Goal: Task Accomplishment & Management: Use online tool/utility

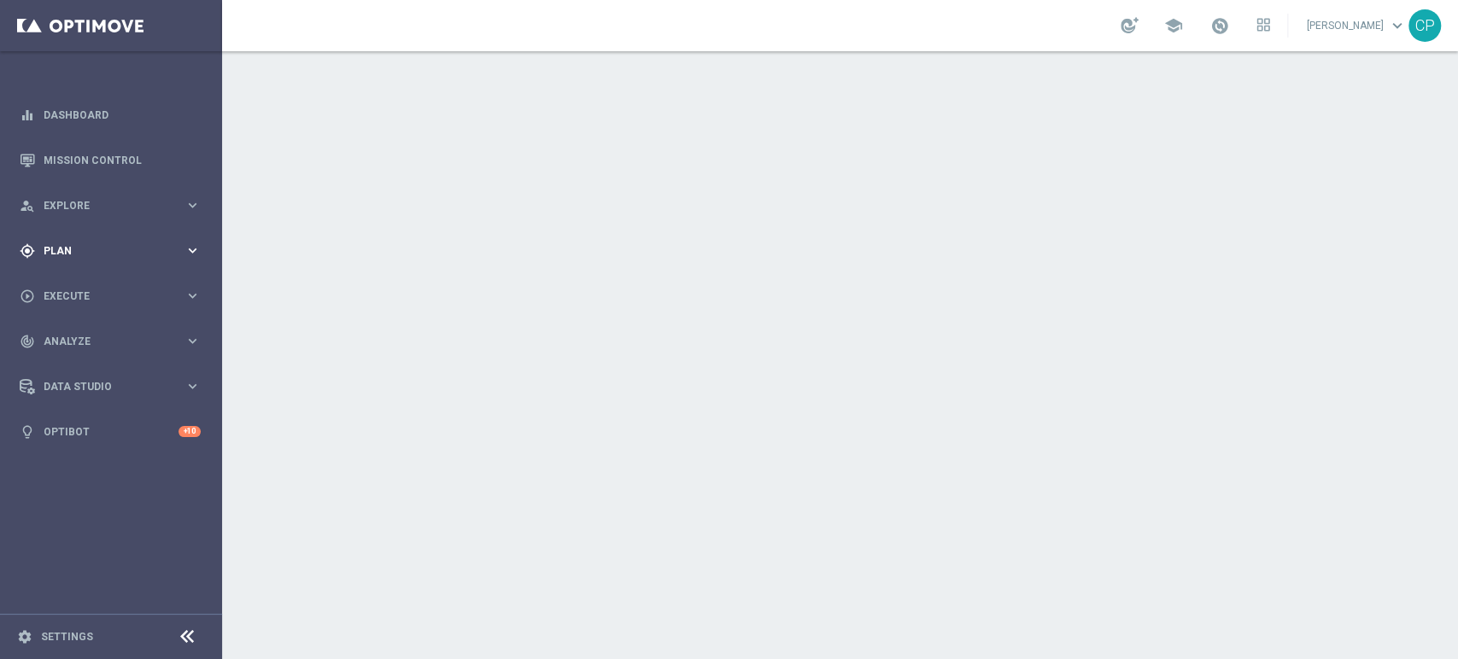
click at [140, 251] on span "Plan" at bounding box center [114, 251] width 141 height 10
click at [61, 339] on span "Templates" at bounding box center [106, 337] width 122 height 10
click at [70, 367] on link "Optimail" at bounding box center [115, 363] width 125 height 14
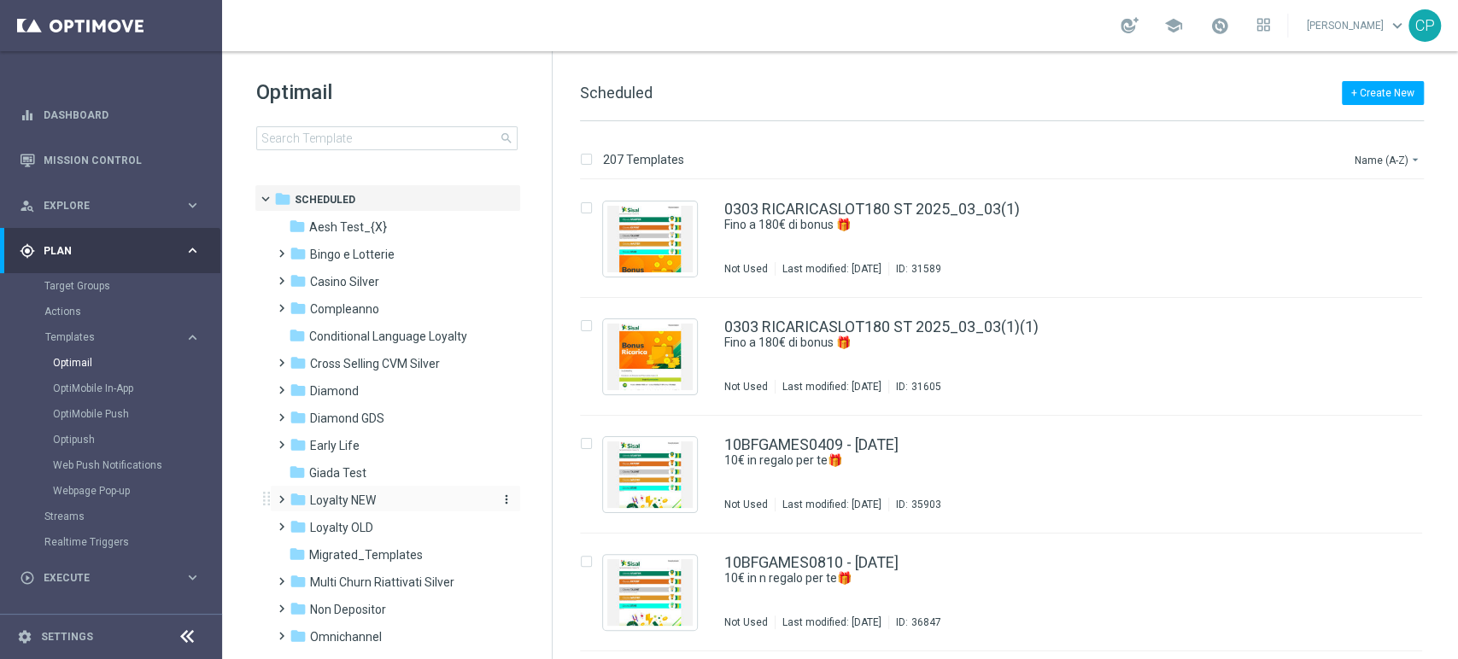
click at [349, 502] on span "Loyalty NEW" at bounding box center [343, 500] width 66 height 15
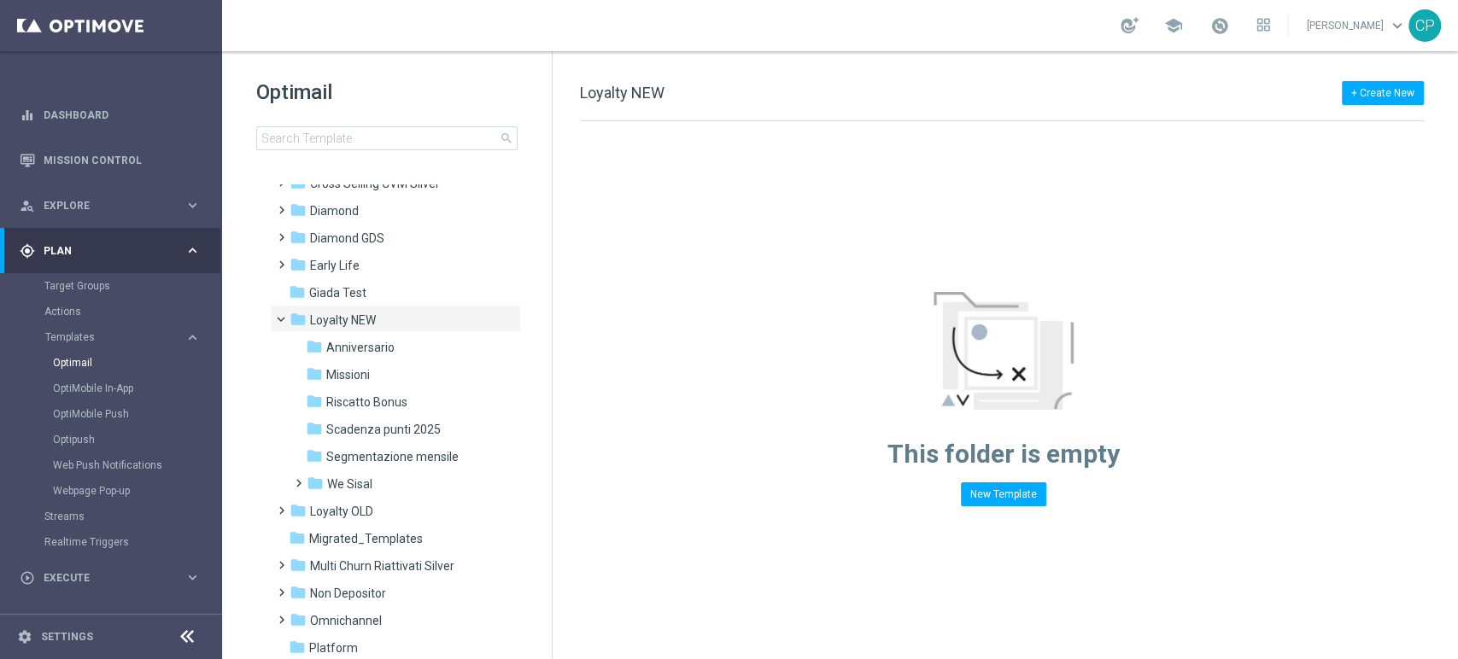
scroll to position [174, 0]
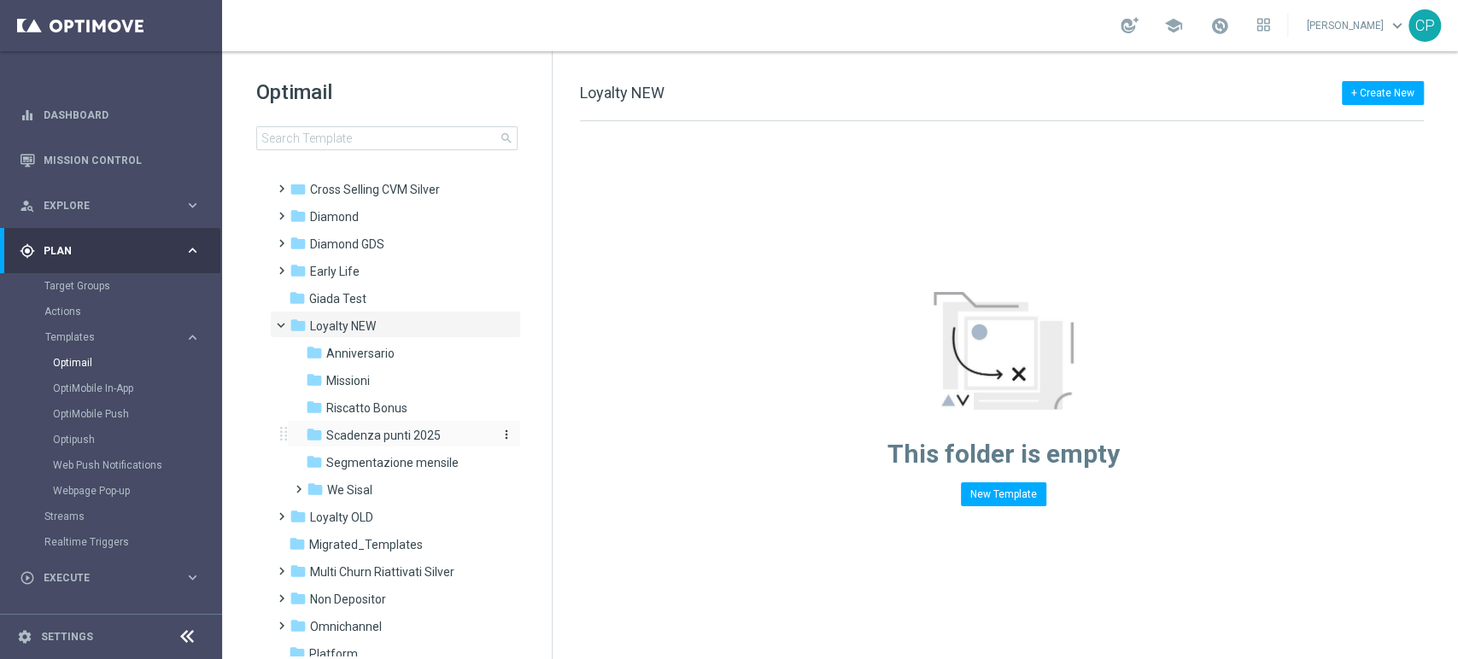
click at [372, 434] on span "Scadenza punti 2025" at bounding box center [383, 435] width 114 height 15
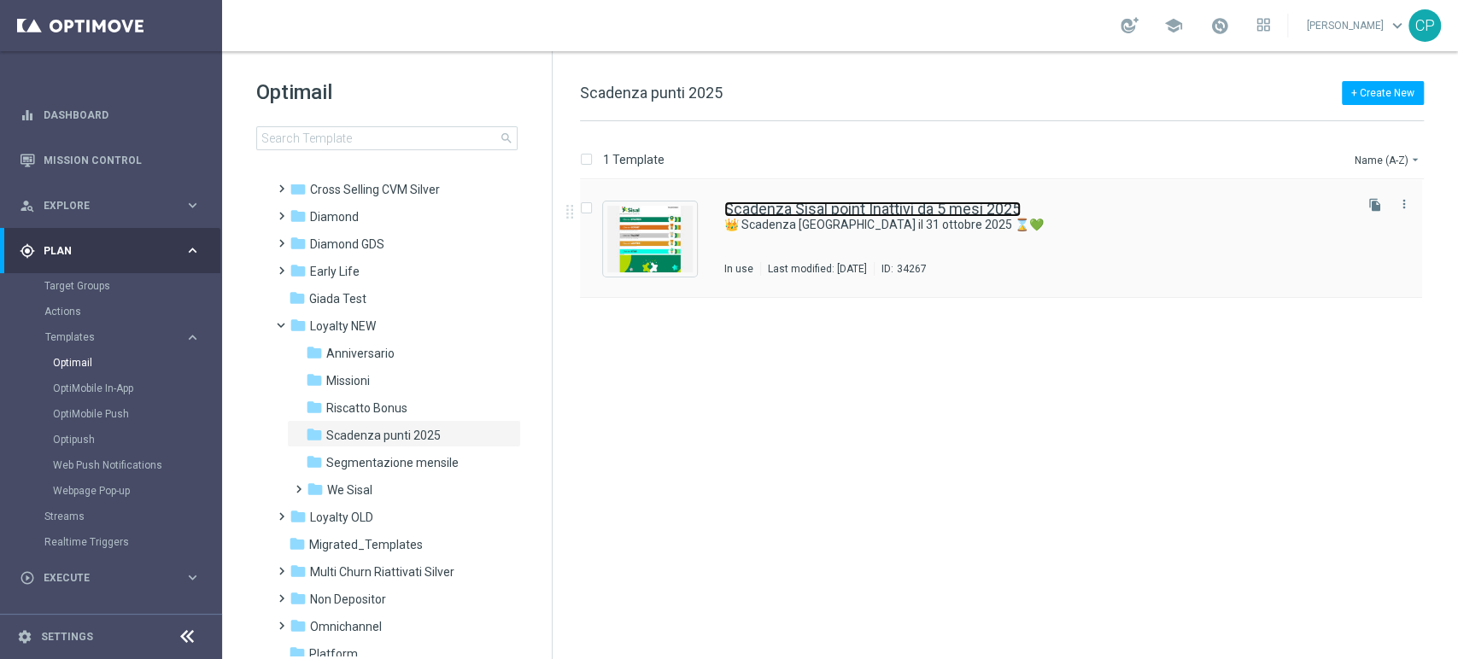
click at [812, 207] on link "Scadenza Sisal point Inattivi da 5 mesi 2025" at bounding box center [872, 209] width 296 height 15
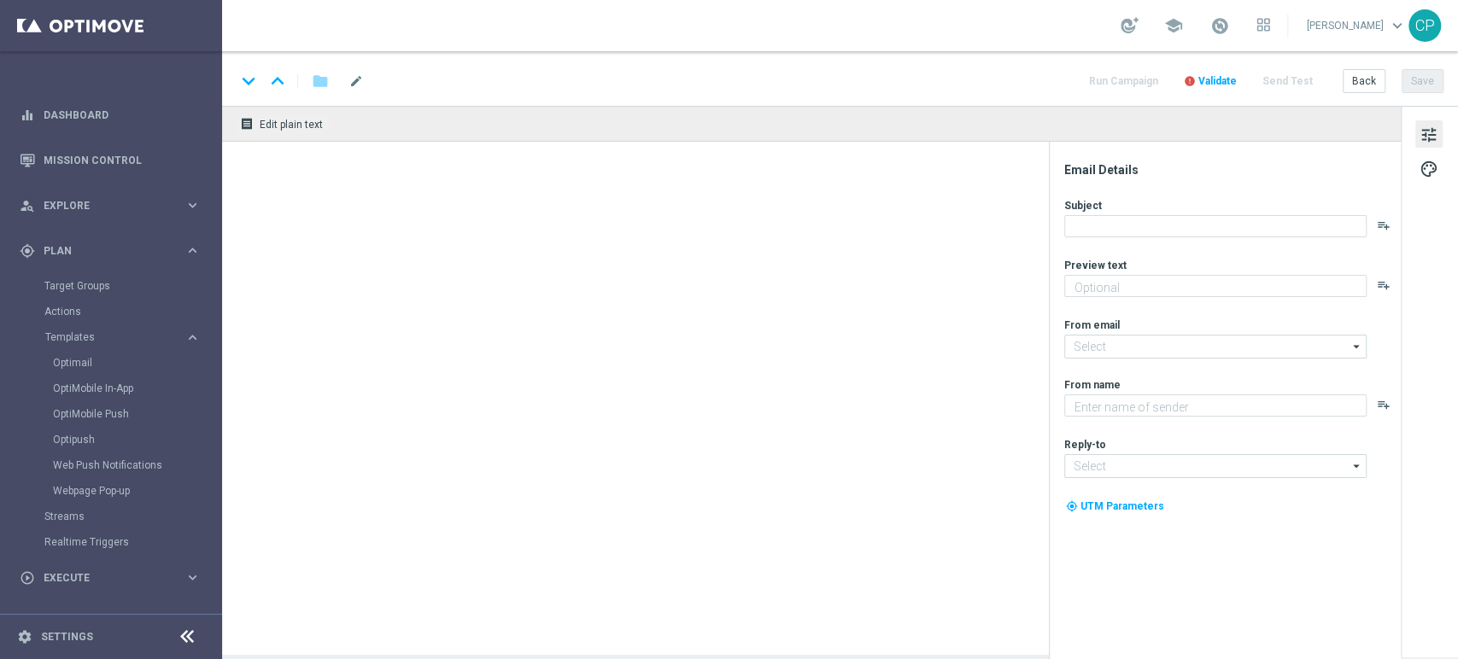
type textarea "Utilizza i tuoi Sisal point in scadenza entro il 31 ottobre"
type input "[EMAIL_ADDRESS][DOMAIN_NAME]"
type textarea "Sisal"
type input "[EMAIL_ADDRESS][DOMAIN_NAME]"
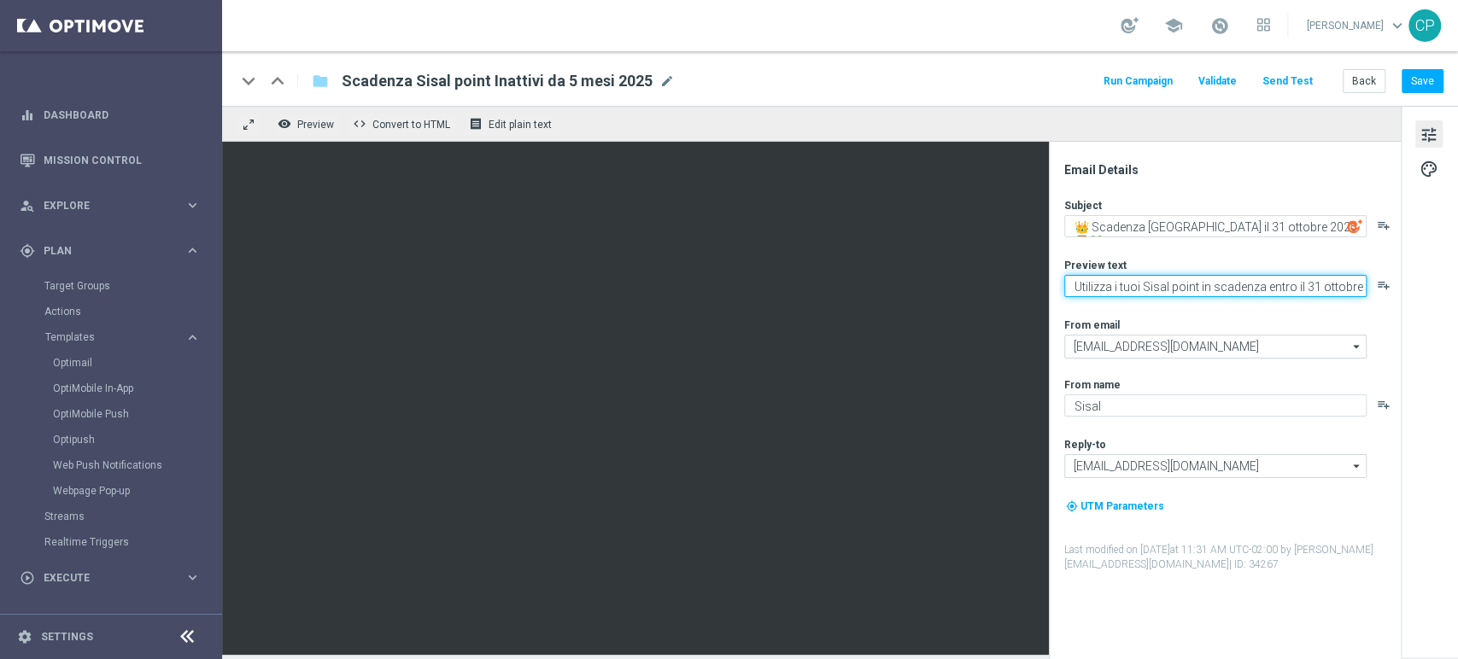
drag, startPoint x: 1073, startPoint y: 290, endPoint x: 1374, endPoint y: 278, distance: 301.7
click at [1374, 278] on div "Utilizza i tuoi Sisal point in scadenza entro il 31 ottobre playlist_add" at bounding box center [1231, 286] width 335 height 22
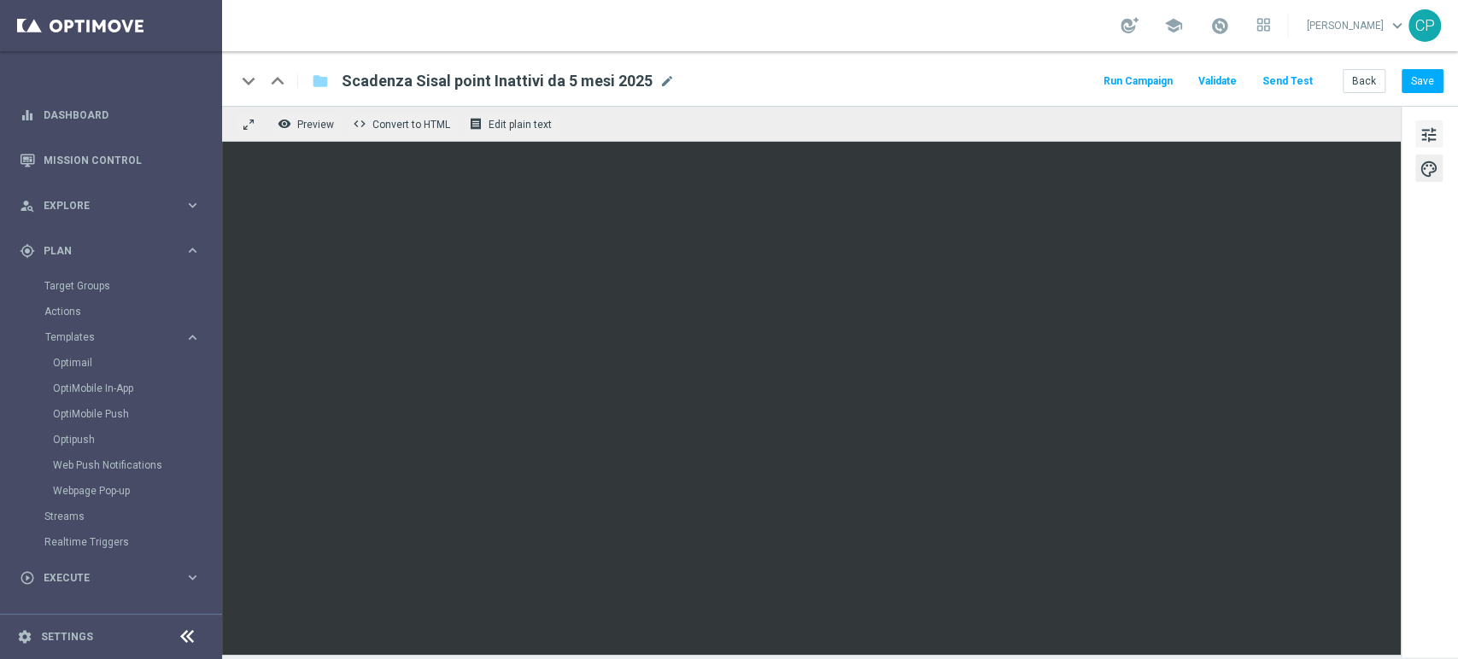
click at [1435, 132] on span "tune" at bounding box center [1428, 135] width 19 height 22
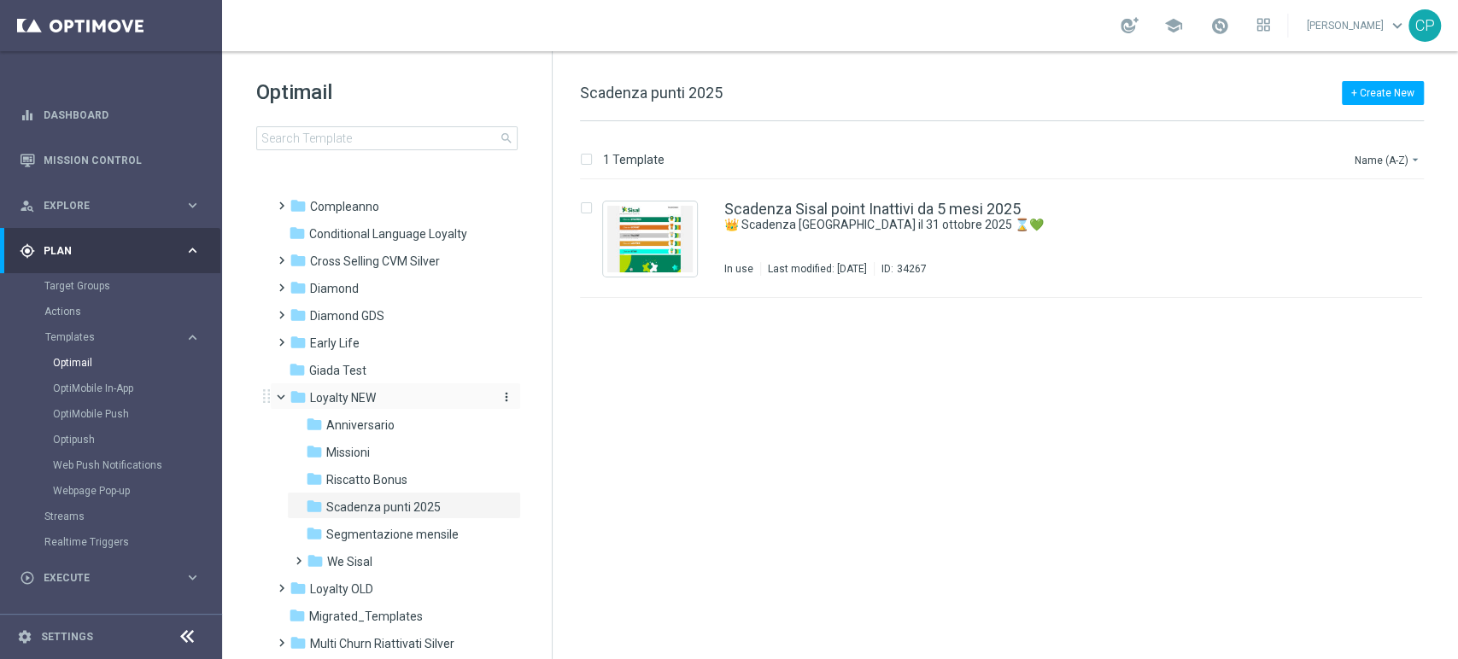
scroll to position [116, 0]
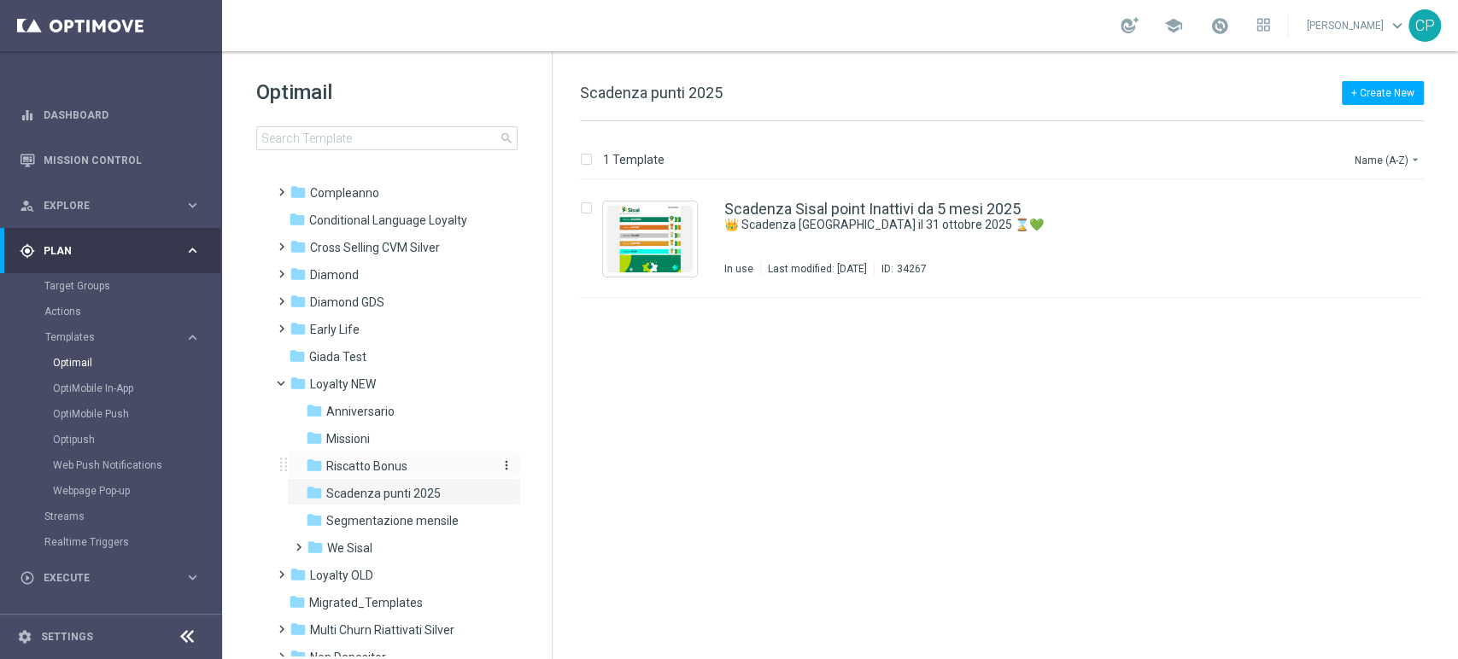
click at [376, 468] on span "Riscatto Bonus" at bounding box center [366, 466] width 81 height 15
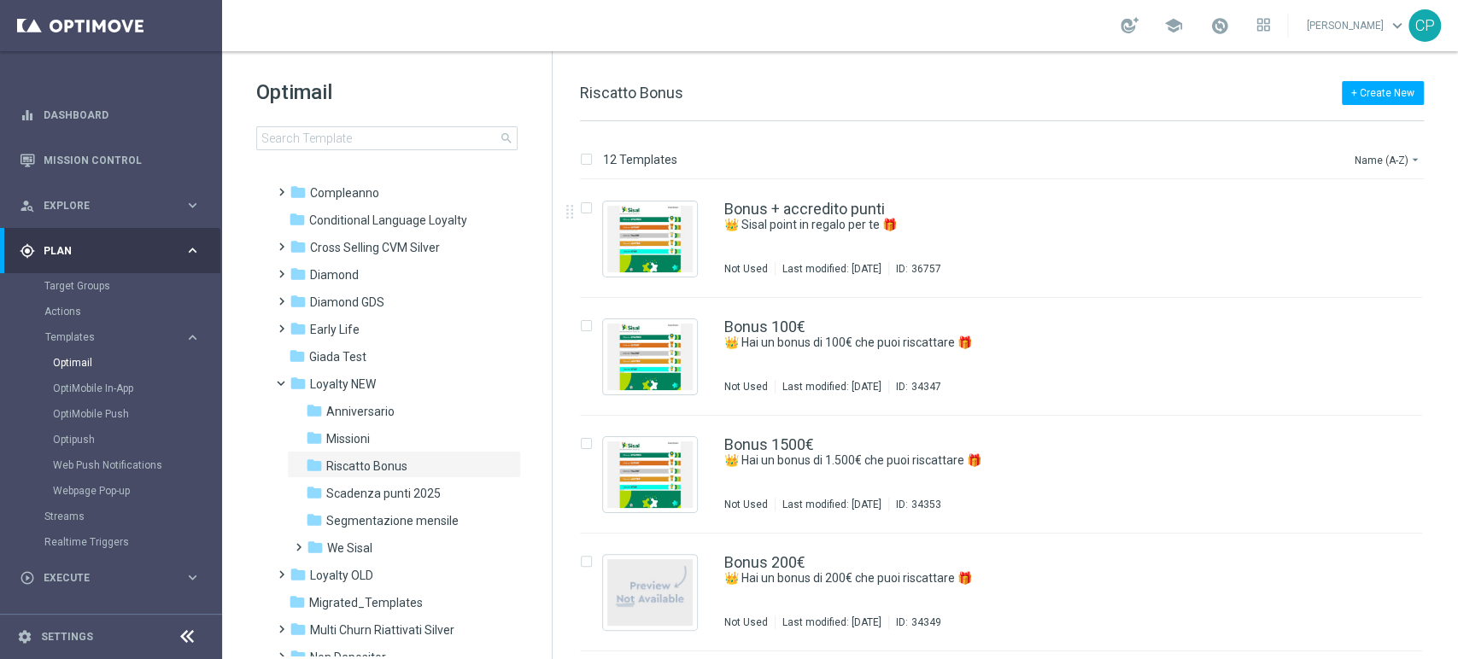
click at [827, 179] on div "F header" at bounding box center [1001, 179] width 877 height 1
click at [801, 210] on link "Bonus + accredito punti" at bounding box center [804, 209] width 161 height 15
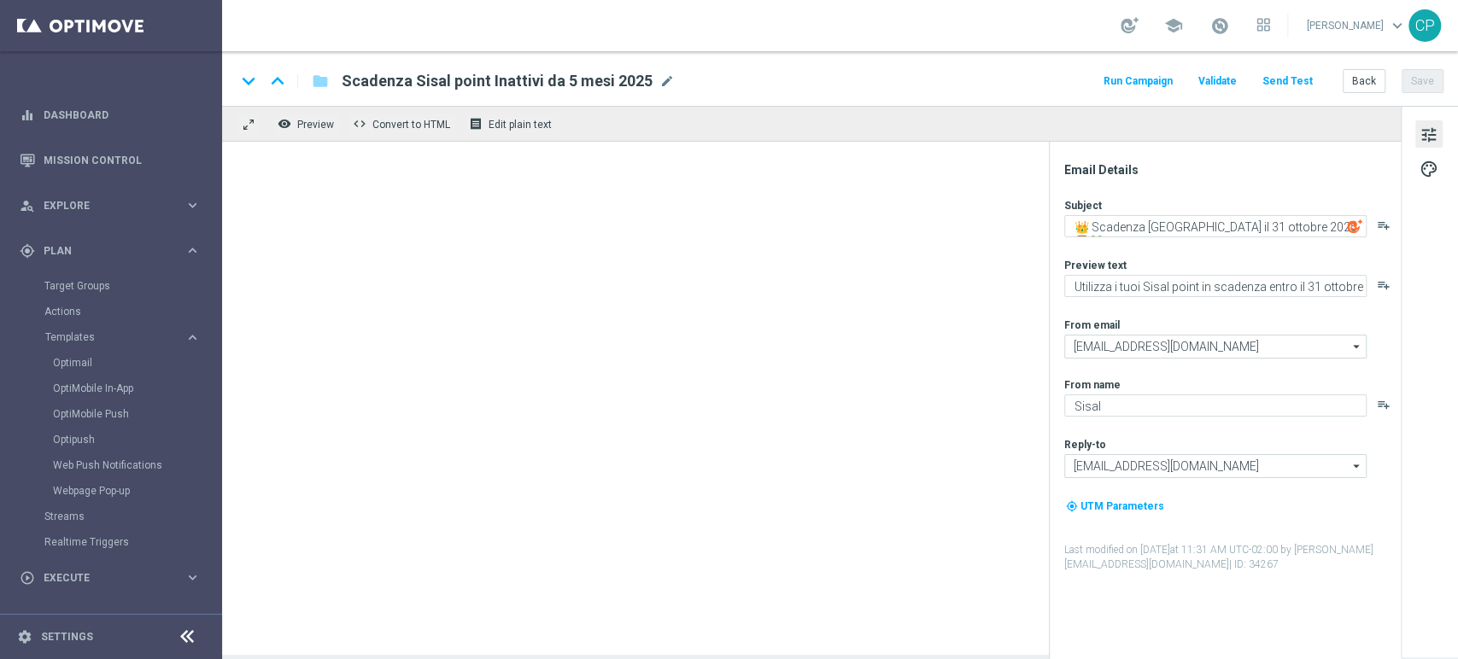
type textarea "👑 Sisal point in regalo per te 🎁"
type textarea "Puoi riscattare un bonus con i Sisal point che [PERSON_NAME] in regalo"
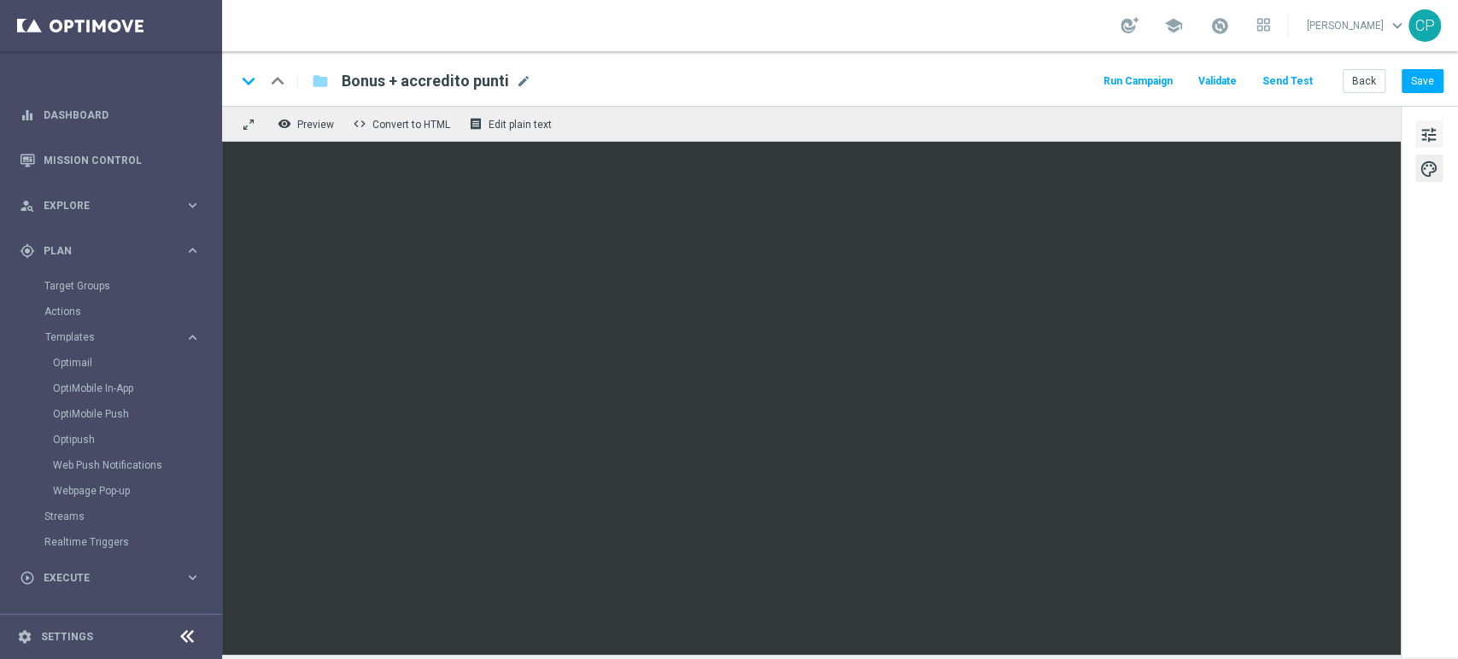
click at [1429, 127] on span "tune" at bounding box center [1428, 135] width 19 height 22
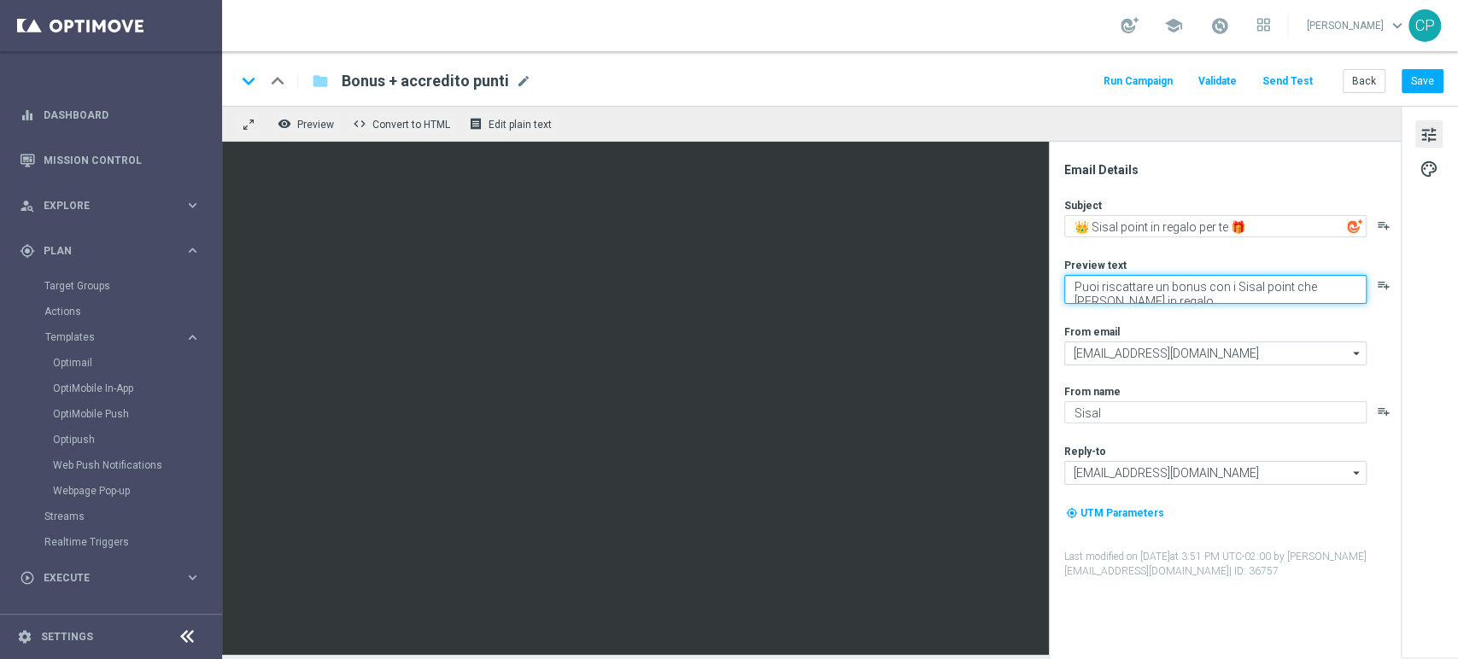
click at [1125, 285] on textarea "Puoi riscattare un bonus con i Sisal point che [PERSON_NAME] in regalo" at bounding box center [1215, 289] width 302 height 29
drag, startPoint x: 1071, startPoint y: 285, endPoint x: 1214, endPoint y: 307, distance: 144.2
click at [1214, 307] on div "Subject 👑 Sisal point in regalo per te 🎁 playlist_add Preview text Puoi riscatt…" at bounding box center [1231, 388] width 335 height 381
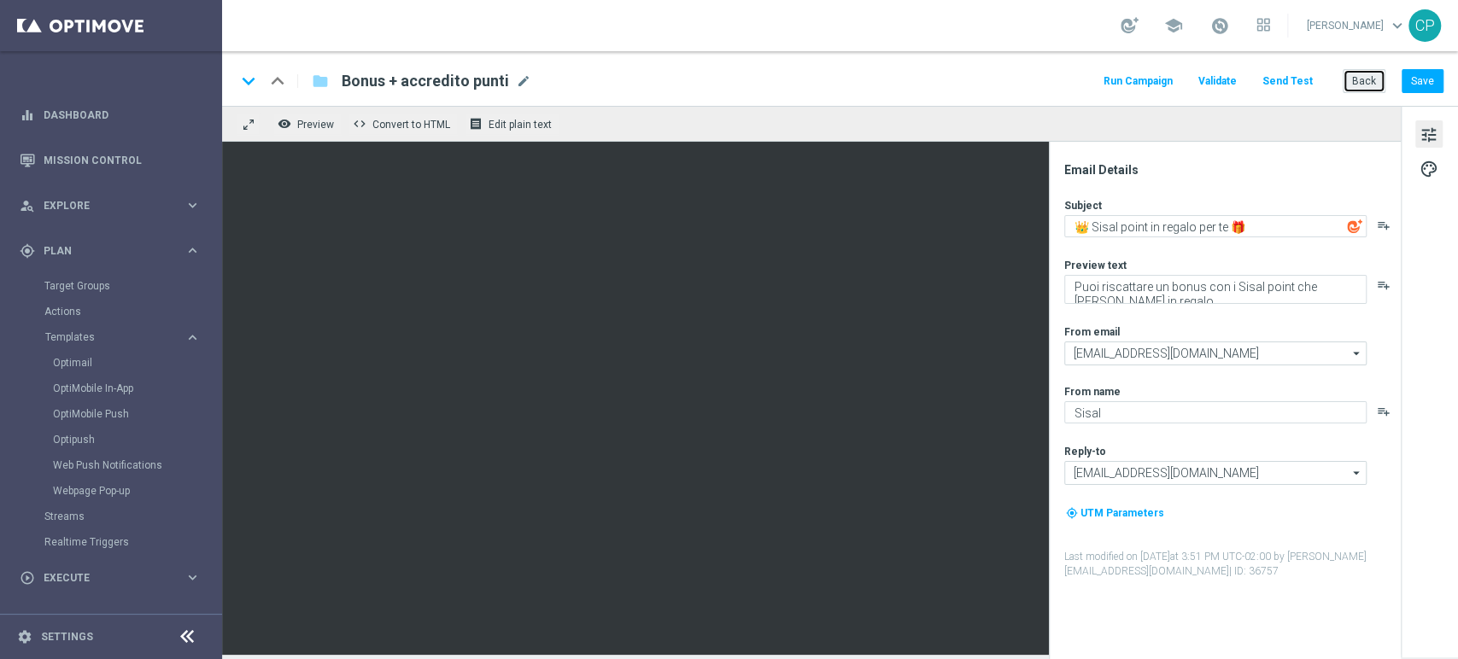
click at [1375, 79] on button "Back" at bounding box center [1364, 81] width 43 height 24
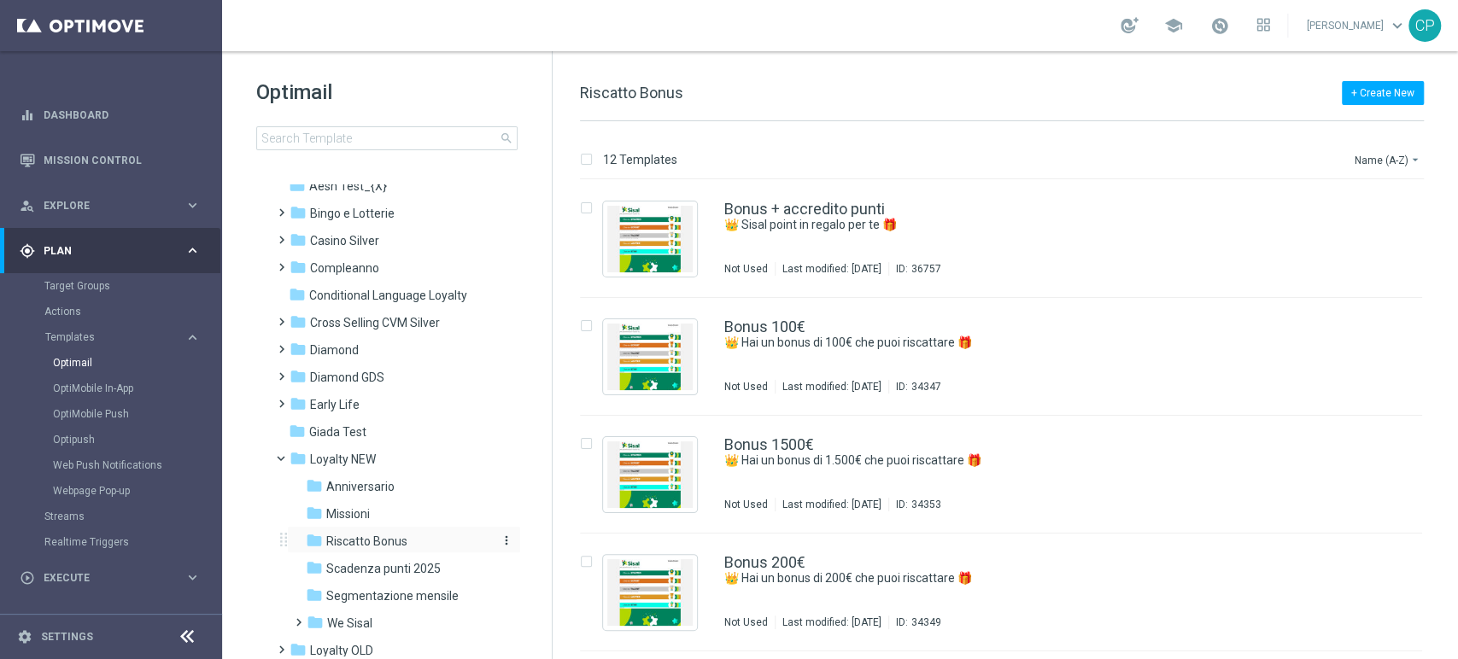
scroll to position [41, 0]
click at [351, 574] on span "Scadenza punti 2025" at bounding box center [383, 568] width 114 height 15
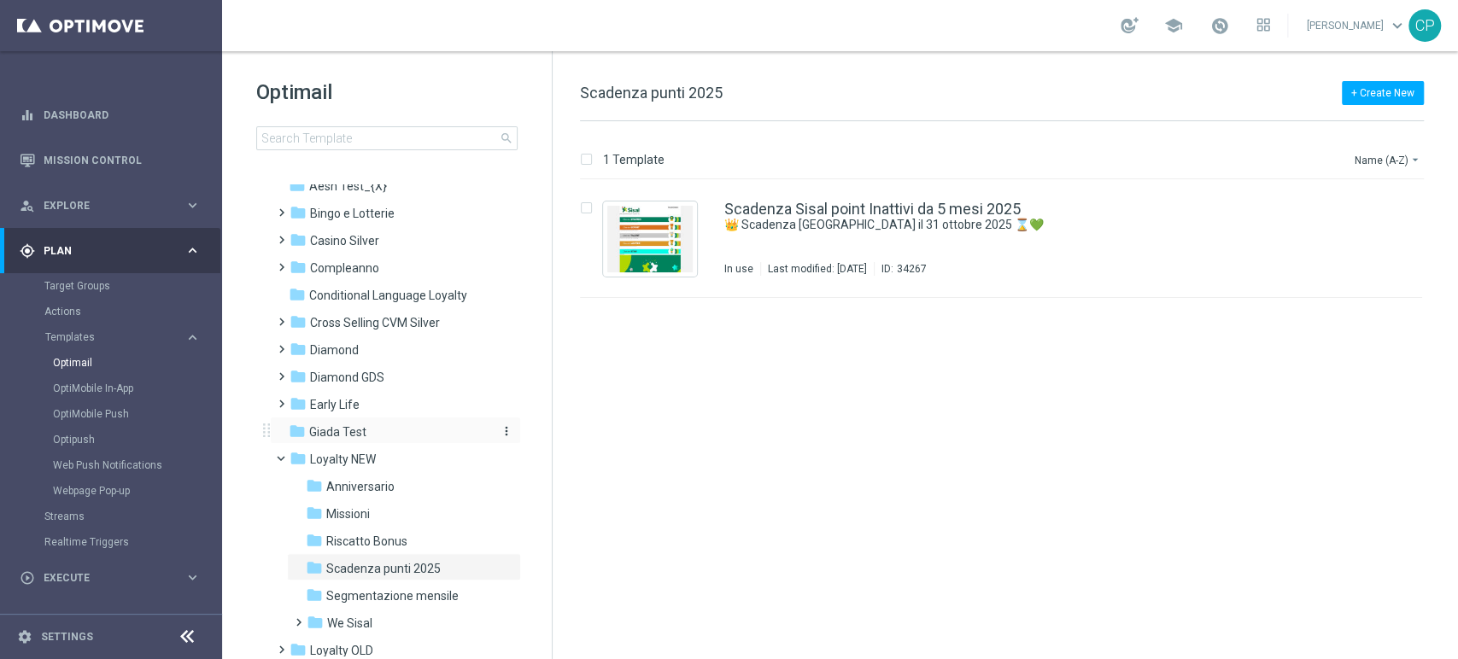
scroll to position [82, 0]
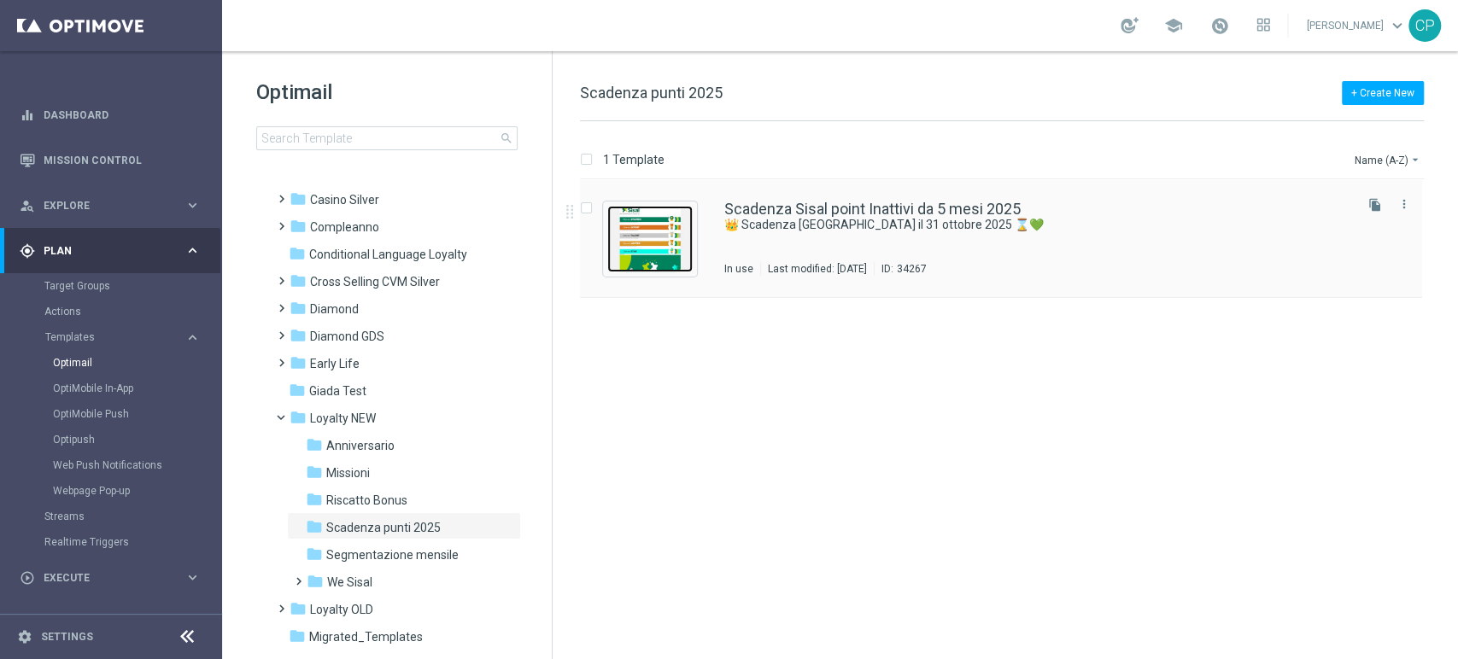
click at [649, 219] on img "Press SPACE to select this row." at bounding box center [649, 239] width 85 height 67
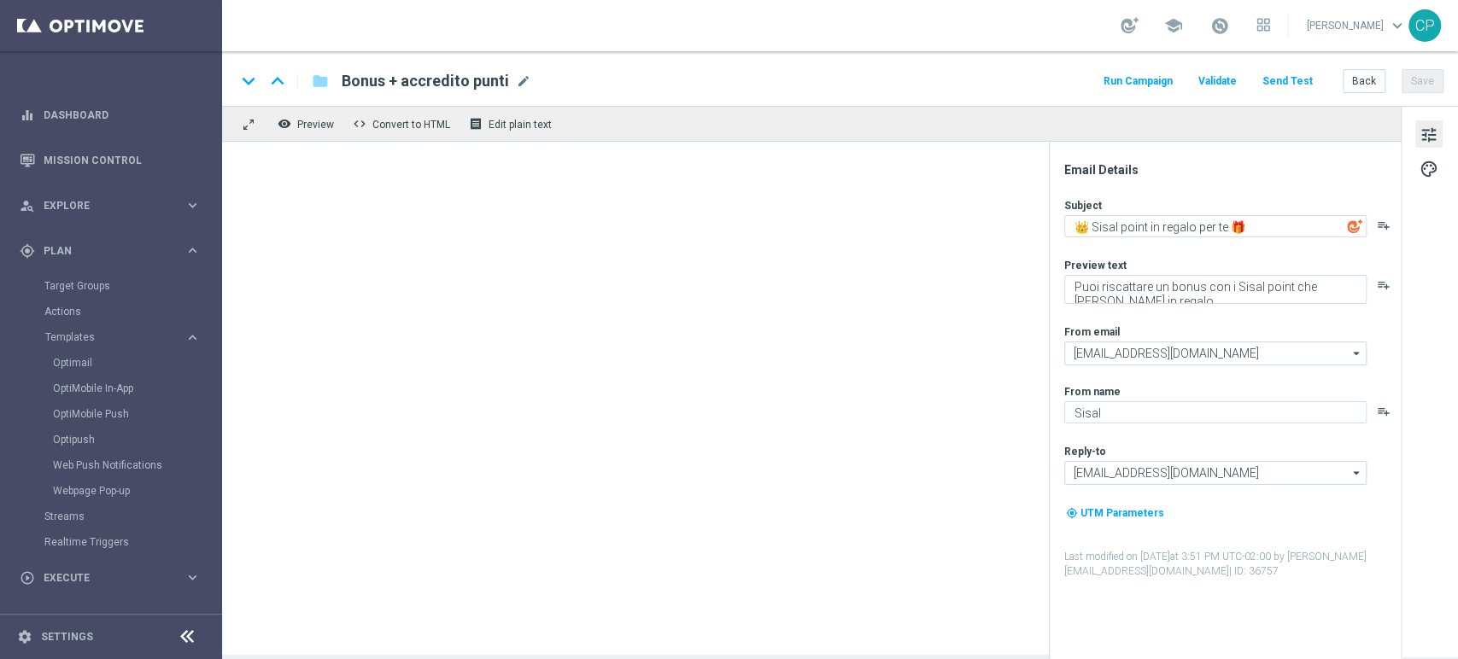
type textarea "👑 Scadenza [GEOGRAPHIC_DATA] il 31 ottobre 2025 ⌛💚"
type textarea "Utilizza i tuoi Sisal point in scadenza entro il 31 ottobre"
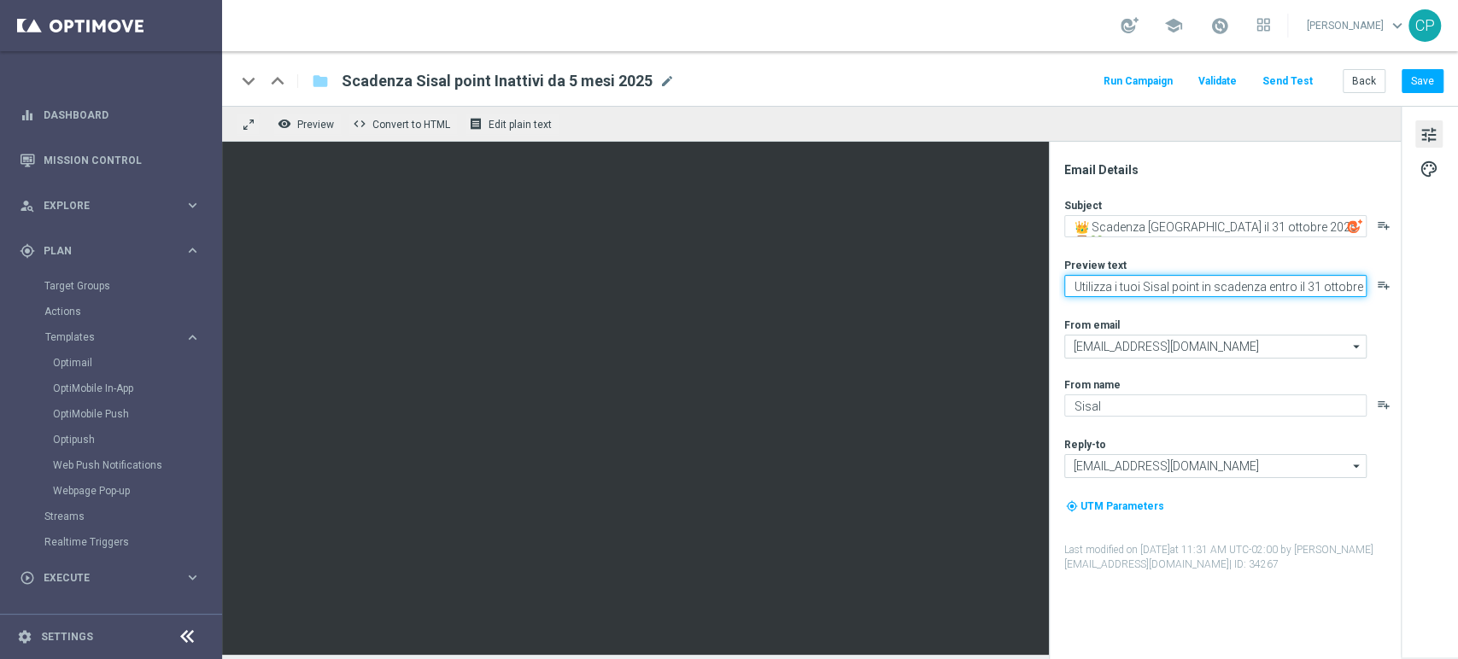
click at [1215, 285] on textarea "Utilizza i tuoi Sisal point in scadenza entro il 31 ottobre" at bounding box center [1215, 286] width 302 height 22
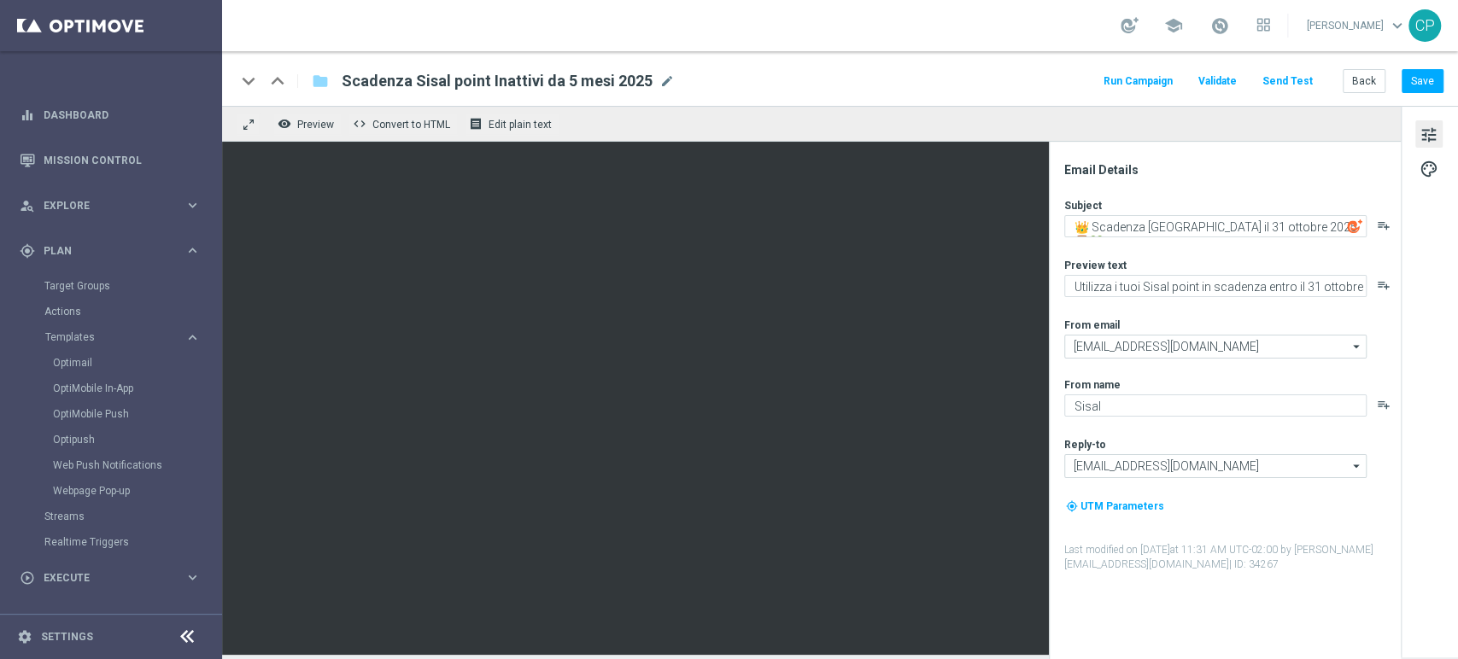
click at [1189, 258] on div "Preview text" at bounding box center [1231, 265] width 335 height 14
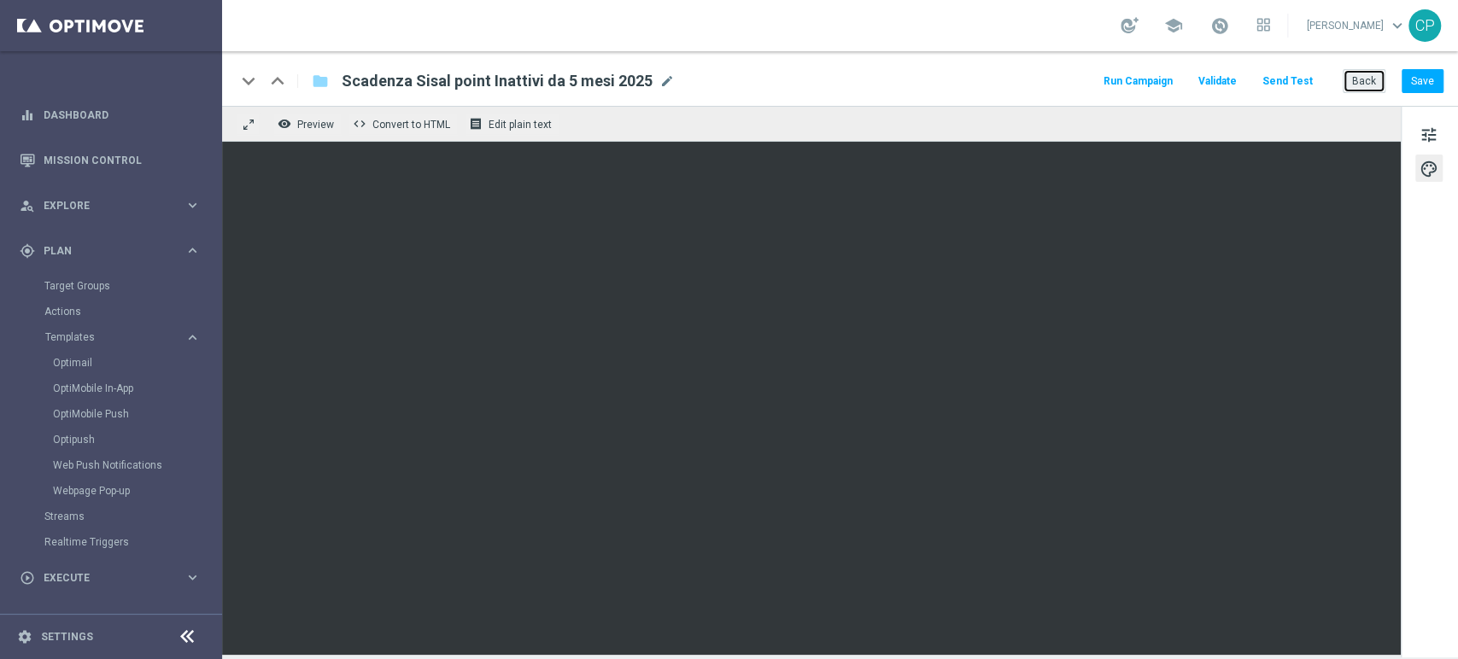
click at [1360, 79] on button "Back" at bounding box center [1364, 81] width 43 height 24
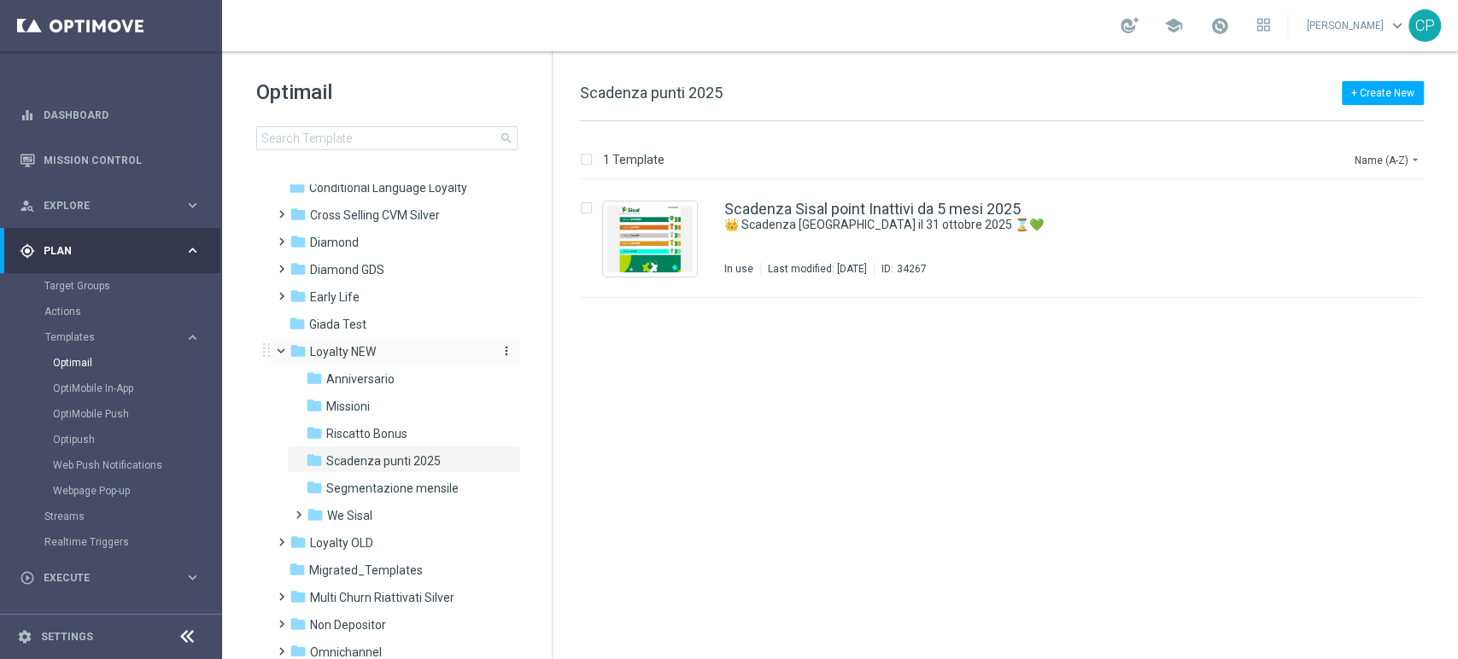
scroll to position [148, 0]
click at [382, 441] on span "Riscatto Bonus" at bounding box center [366, 434] width 81 height 15
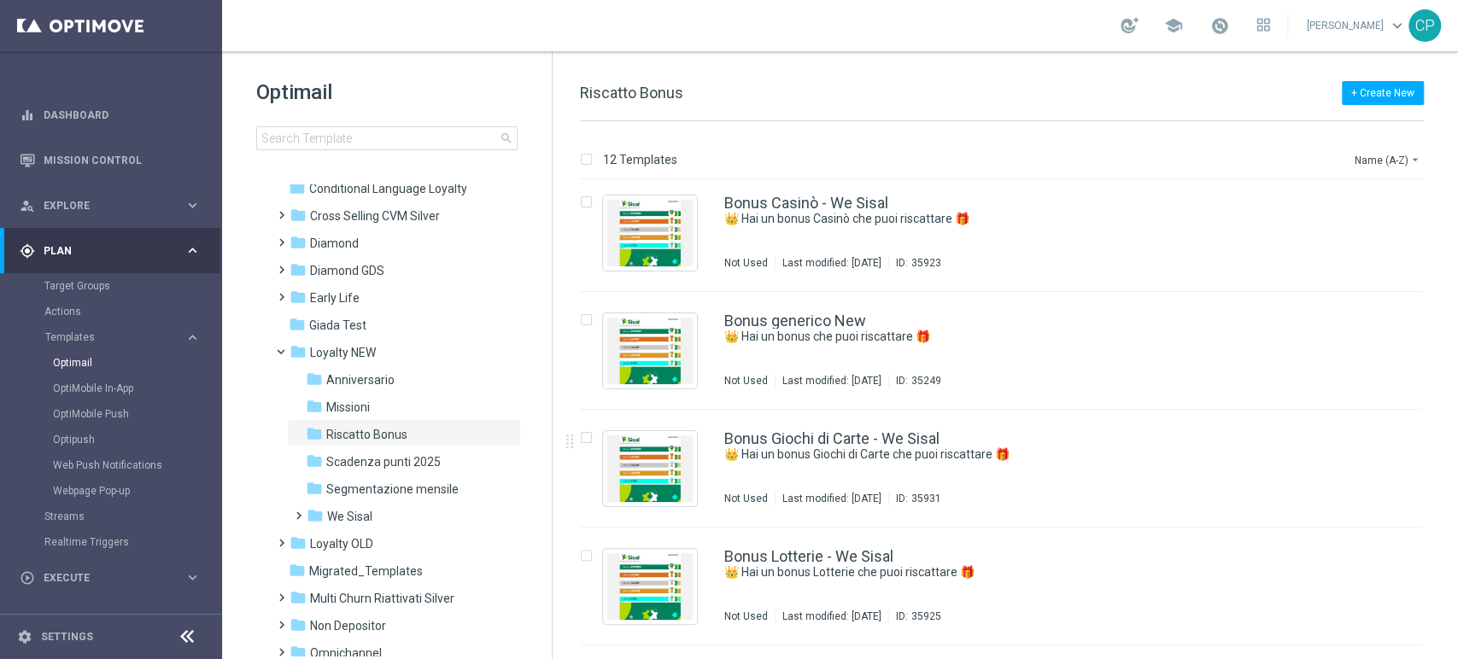
scroll to position [713, 0]
click at [857, 323] on link "Bonus generico New" at bounding box center [795, 320] width 142 height 15
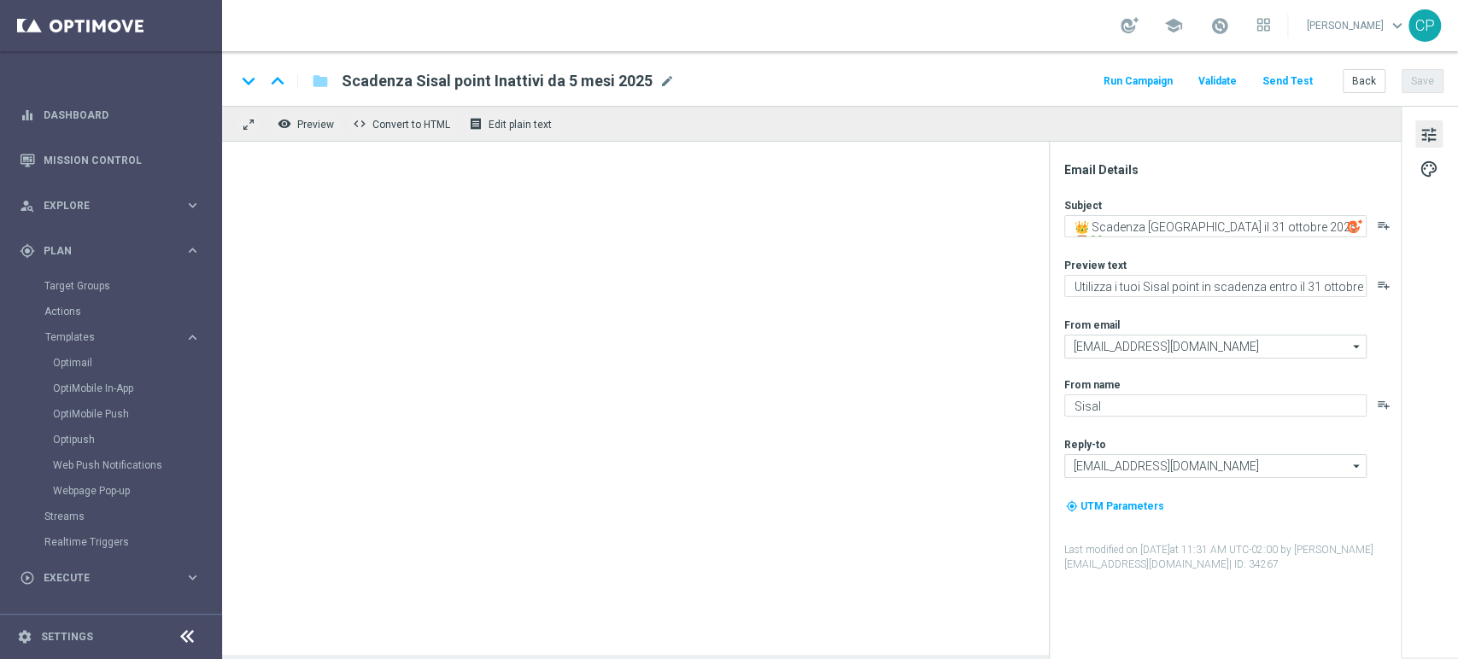
type textarea "👑 Hai un bonus che puoi riscattare 🎁"
type textarea "Con i Sisal point che hai accumulato puoi già riscattare un bonus"
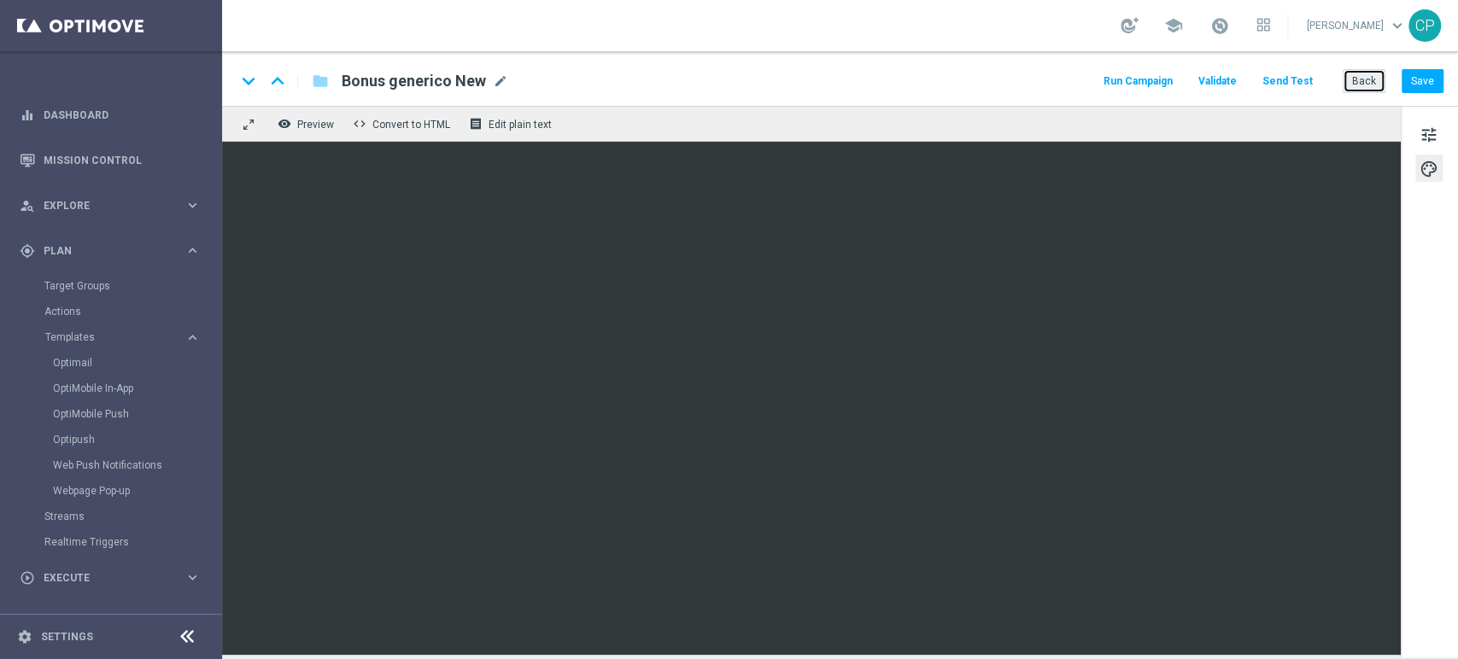
click at [1365, 84] on button "Back" at bounding box center [1364, 81] width 43 height 24
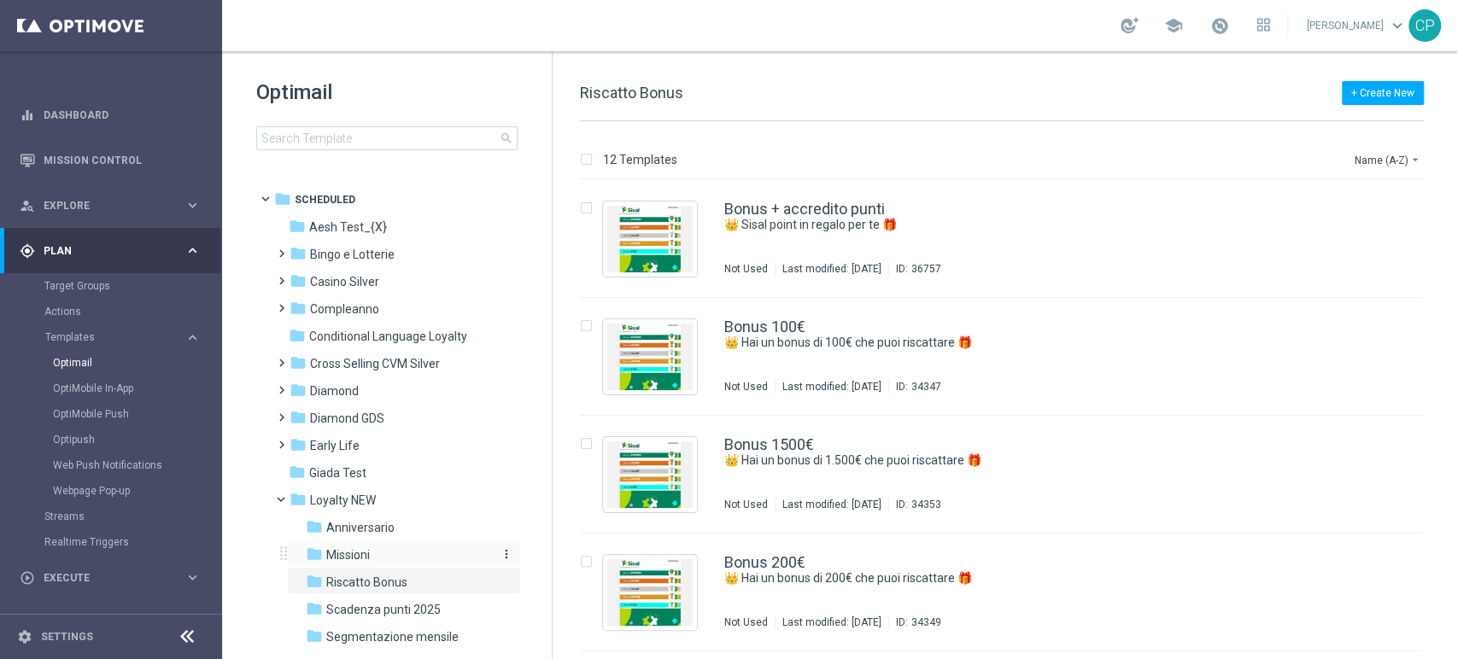
click at [344, 546] on div "folder Missioni" at bounding box center [397, 556] width 182 height 20
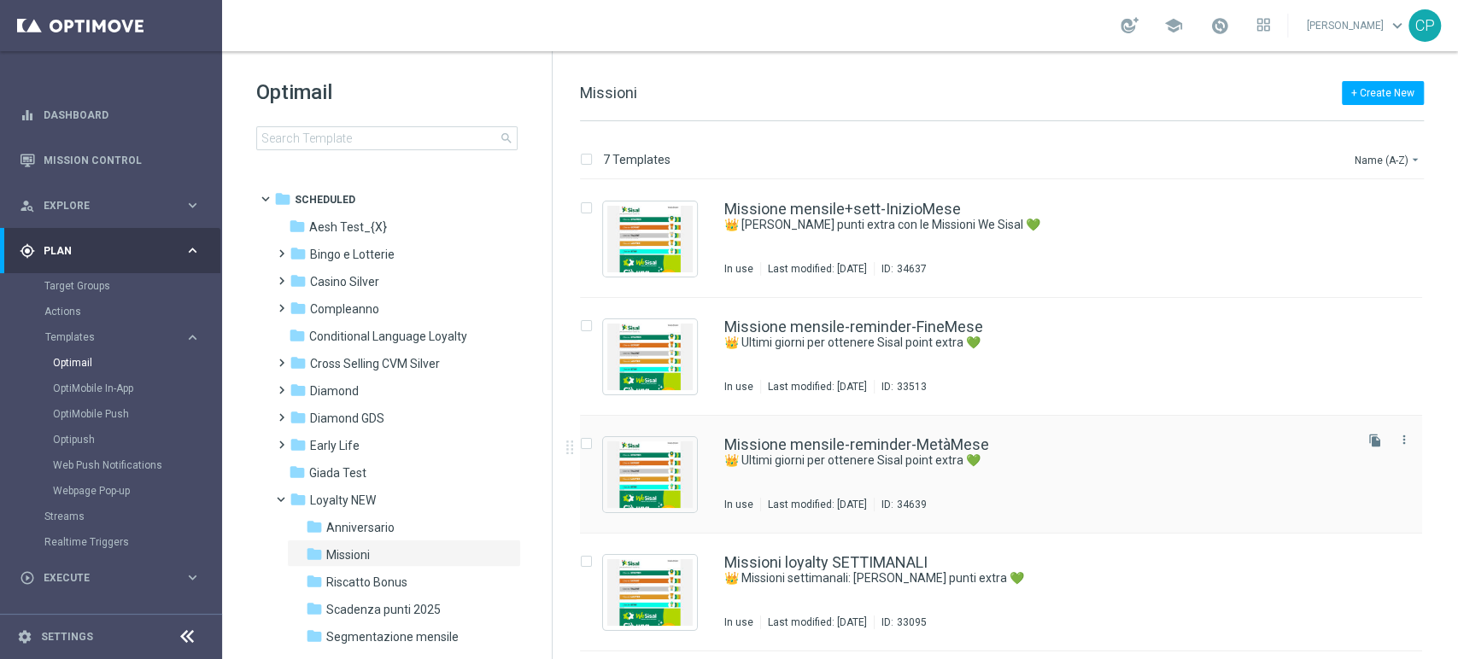
scroll to position [109, 0]
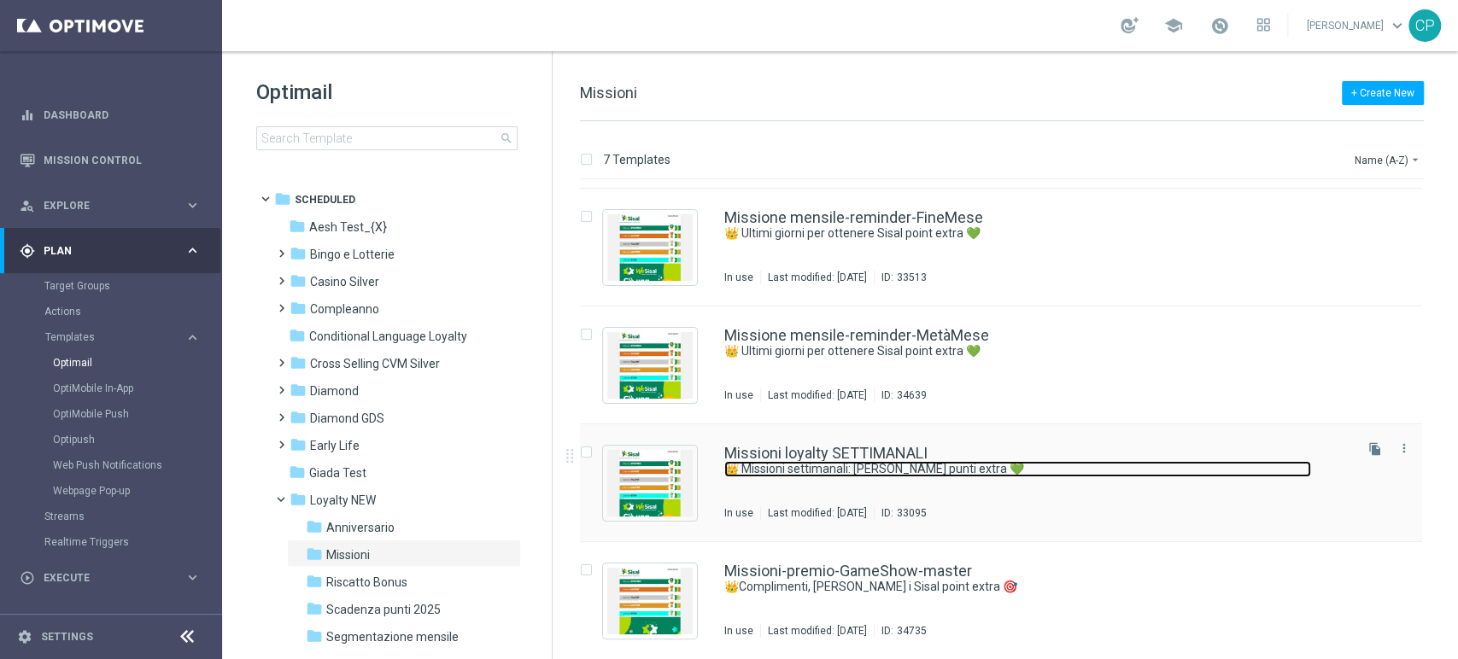
click at [895, 463] on link "👑 Missioni settimanali: [PERSON_NAME] punti extra 💚" at bounding box center [1017, 469] width 587 height 16
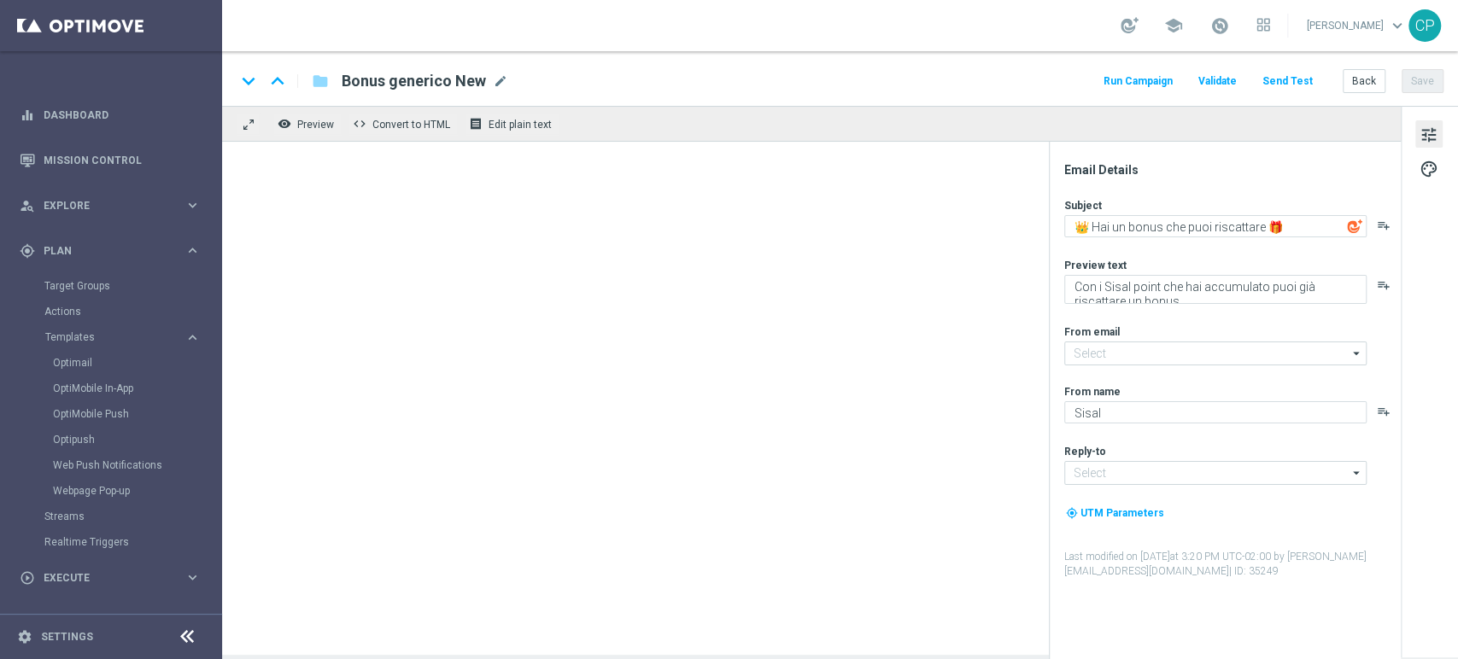
type input "[EMAIL_ADDRESS][DOMAIN_NAME]"
type textarea "👑 Missioni settimanali: [PERSON_NAME] punti extra 💚"
type textarea "Scopri le missioni We Sisal pensate per te"
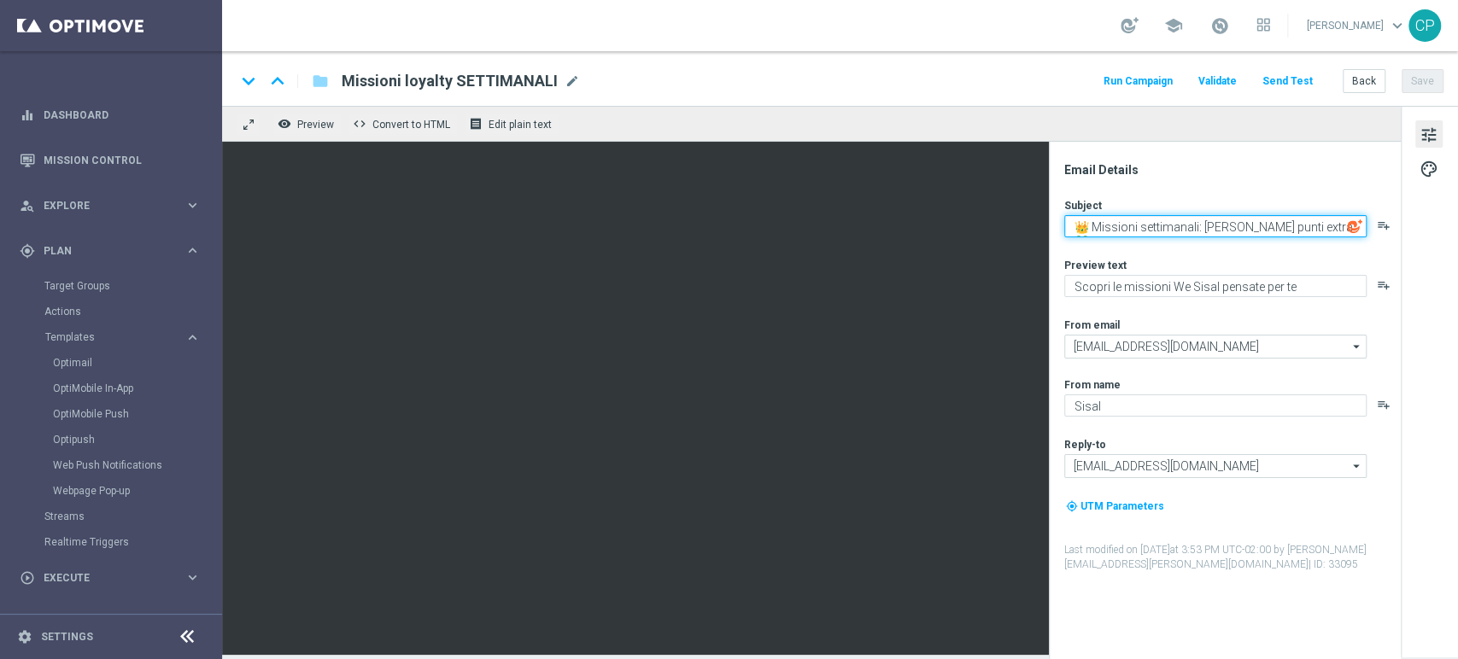
click at [1206, 228] on textarea "👑 Missioni settimanali: [PERSON_NAME] punti extra 💚" at bounding box center [1215, 226] width 302 height 22
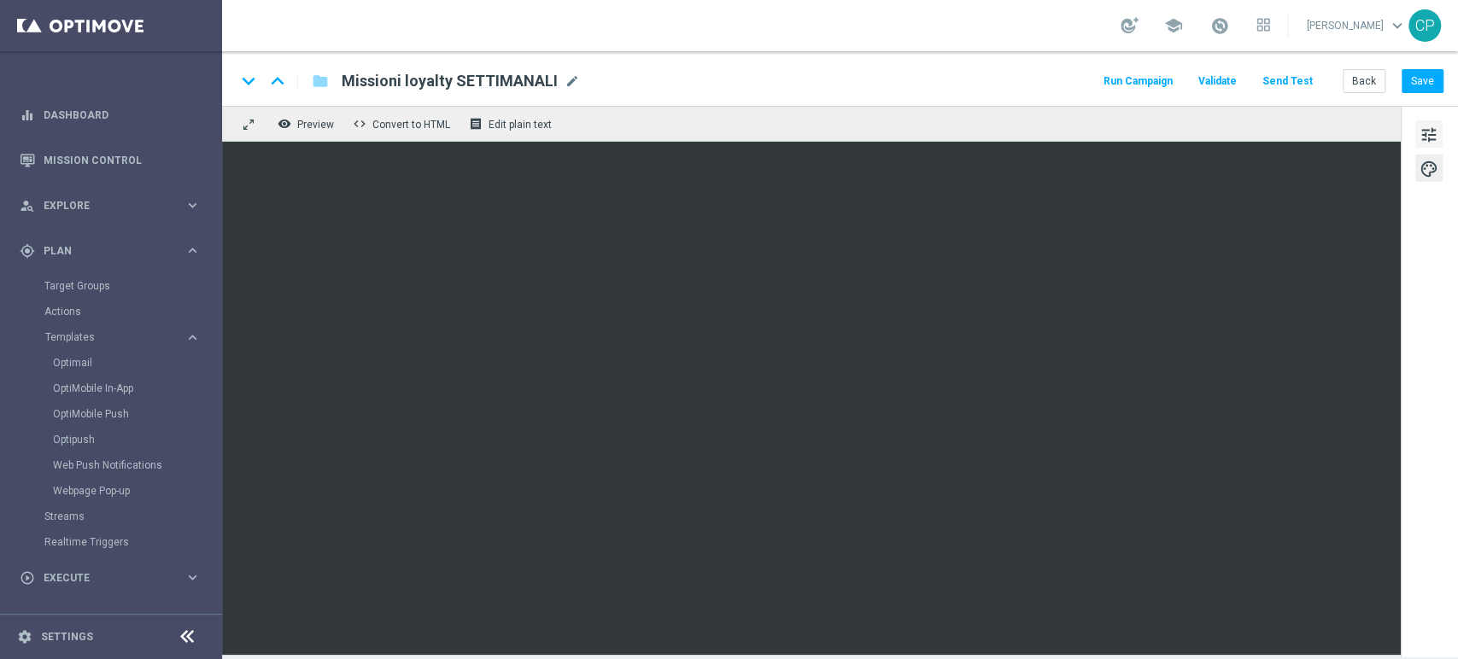
click at [1430, 138] on span "tune" at bounding box center [1428, 135] width 19 height 22
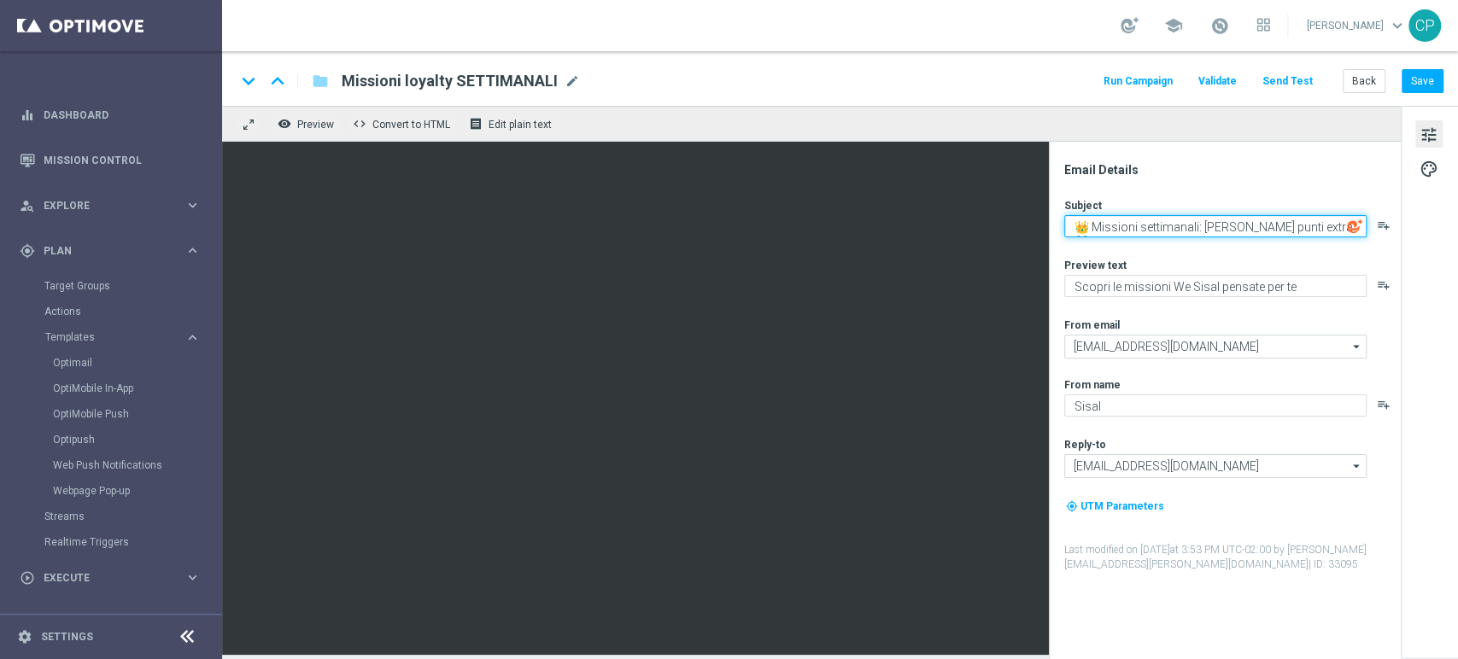
click at [1230, 228] on textarea "👑 Missioni settimanali: [PERSON_NAME] punti extra 💚" at bounding box center [1215, 226] width 302 height 22
